Goal: Task Accomplishment & Management: Manage account settings

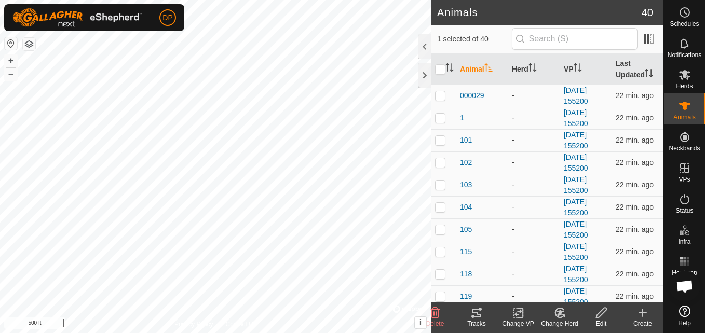
scroll to position [590, 0]
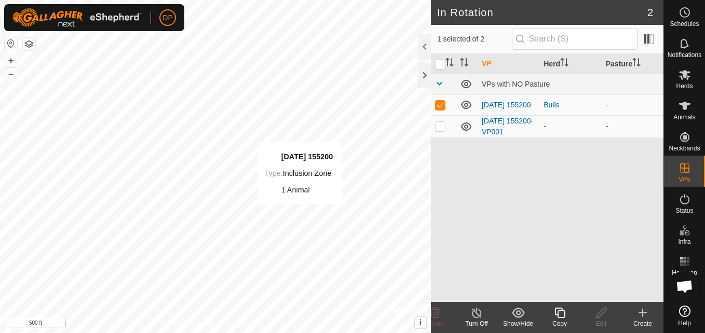
checkbox input "false"
